Goal: Task Accomplishment & Management: Complete application form

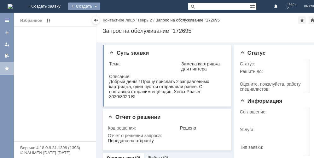
click at [100, 8] on div "Создать" at bounding box center [84, 7] width 32 height 8
click at [117, 22] on link "Заявка" at bounding box center [93, 19] width 48 height 8
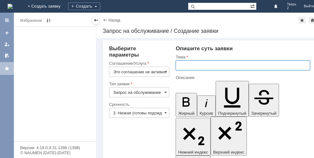
click at [185, 63] on input "text" at bounding box center [243, 65] width 135 height 10
type input "оч"
click at [164, 73] on span at bounding box center [165, 71] width 3 height 5
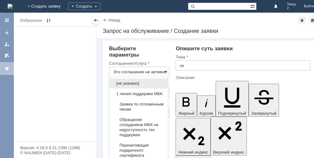
scroll to position [11, 0]
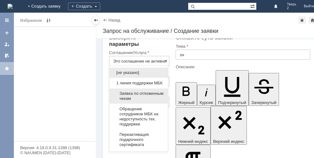
click at [141, 101] on span "Заявка по отложенным чекам" at bounding box center [138, 96] width 51 height 10
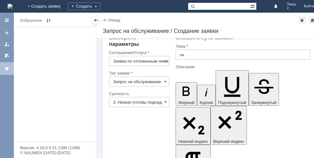
type input "Заявка по отложенным чекам"
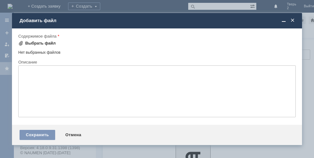
click at [47, 42] on div "Выбрать файл" at bounding box center [40, 43] width 31 height 5
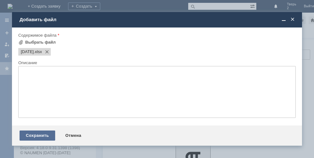
click at [42, 136] on div "Сохранить" at bounding box center [38, 135] width 36 height 10
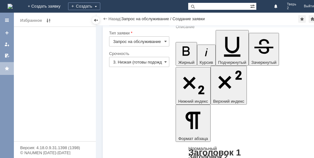
scroll to position [38, 0]
